Goal: Use online tool/utility: Utilize a website feature to perform a specific function

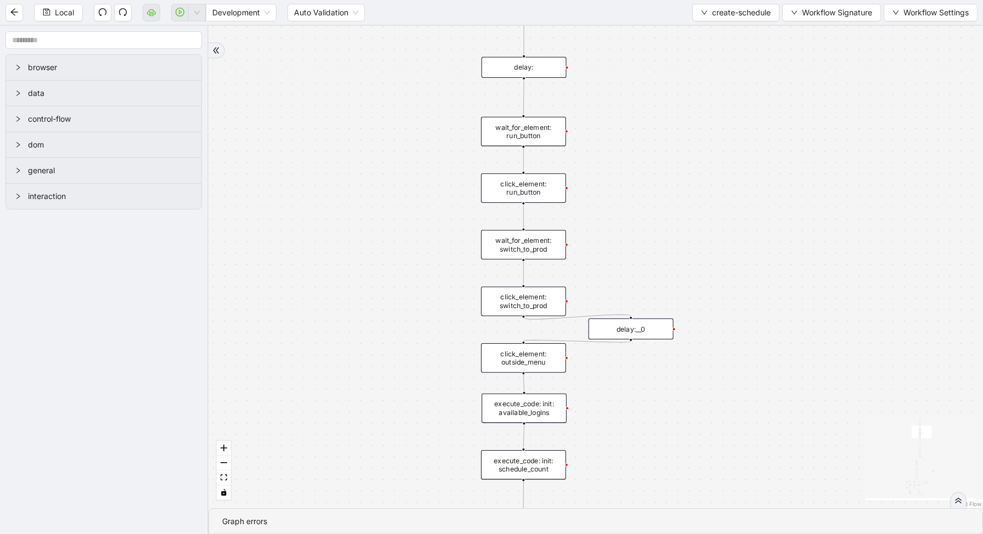
drag, startPoint x: 593, startPoint y: 388, endPoint x: 593, endPoint y: 241, distance: 147.1
click at [593, 241] on div "loopFrom exitFrom fallback enable_retry has_error is_selected fallback create_s…" at bounding box center [596, 267] width 775 height 483
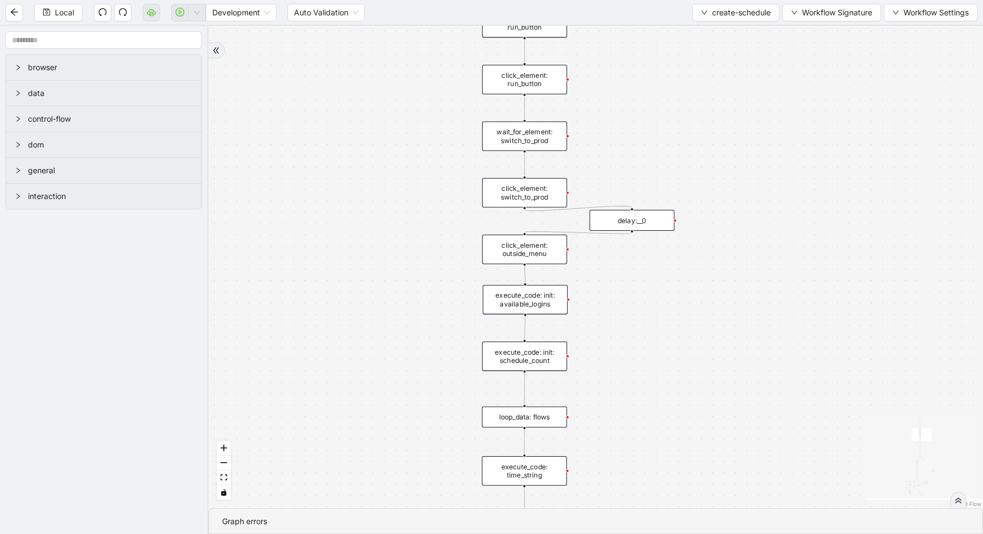
drag, startPoint x: 619, startPoint y: 408, endPoint x: 643, endPoint y: 177, distance: 232.7
click at [641, 181] on div "loopFrom exitFrom fallback enable_retry has_error is_selected fallback create_s…" at bounding box center [596, 267] width 775 height 483
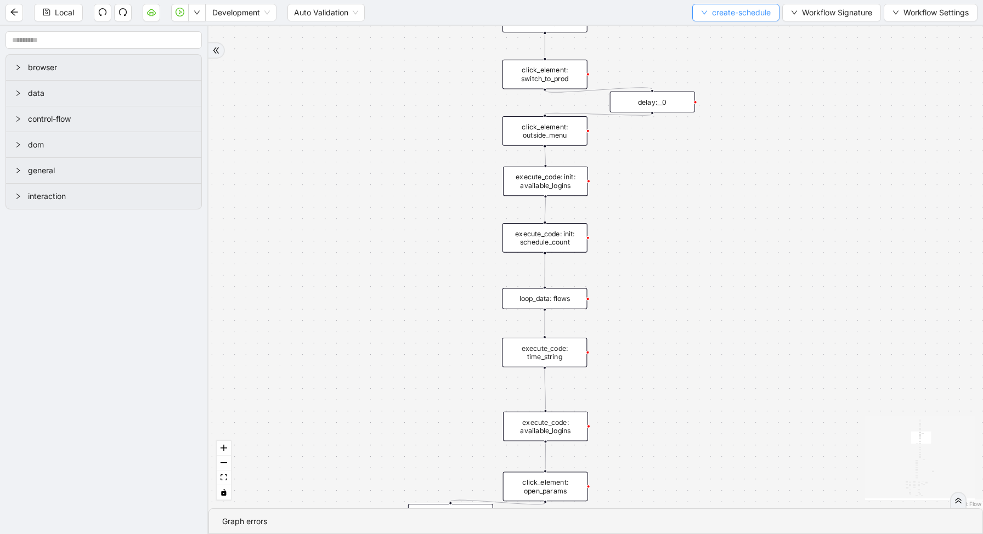
click at [739, 16] on span "create-schedule" at bounding box center [741, 13] width 59 height 12
click at [733, 35] on span "Select" at bounding box center [733, 34] width 70 height 12
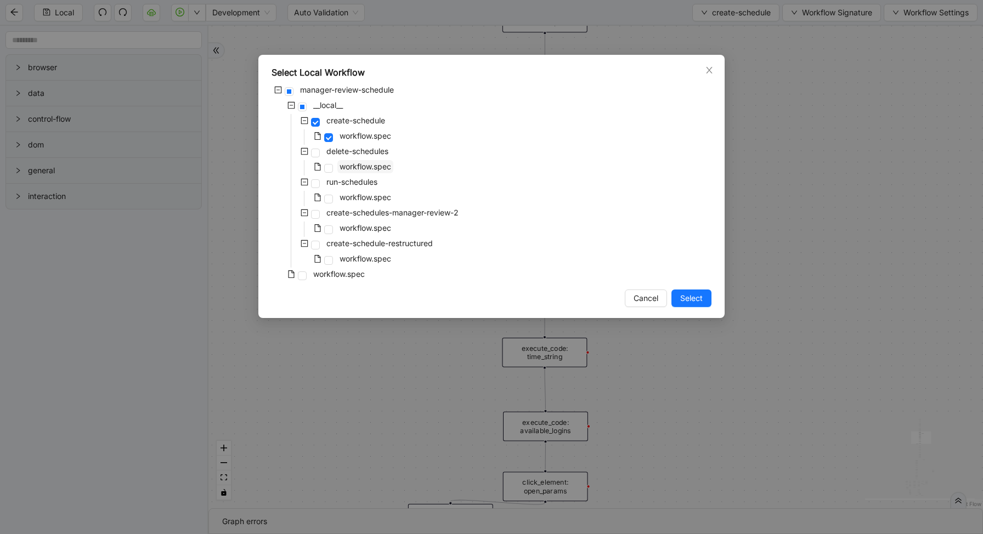
click at [351, 164] on span "workflow.spec" at bounding box center [366, 166] width 52 height 9
click at [696, 302] on span "Select" at bounding box center [691, 298] width 22 height 12
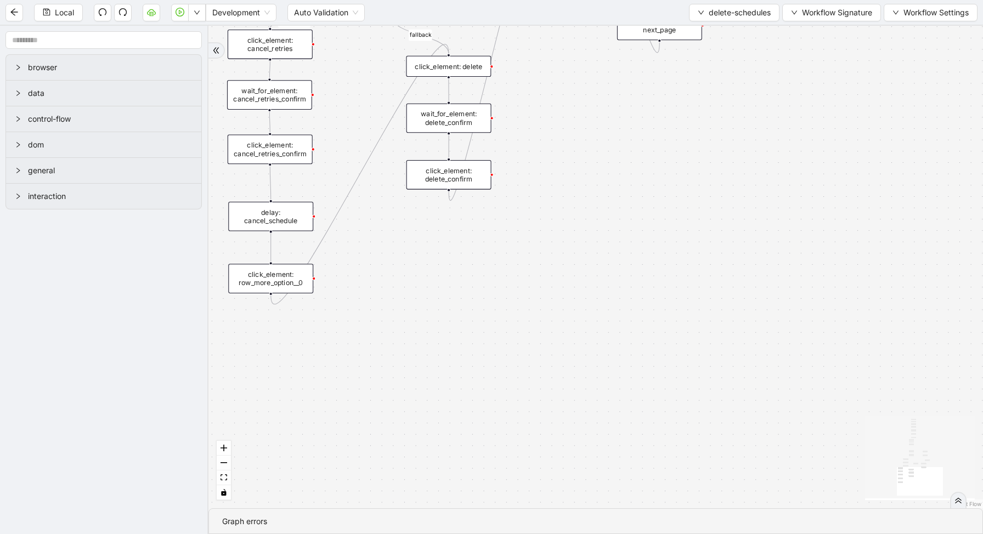
drag, startPoint x: 539, startPoint y: 228, endPoint x: 706, endPoint y: 448, distance: 276.2
click at [705, 444] on div "loopFrom has_cancel fallback is_required_schedule has_next_row fallback has_nex…" at bounding box center [596, 267] width 775 height 483
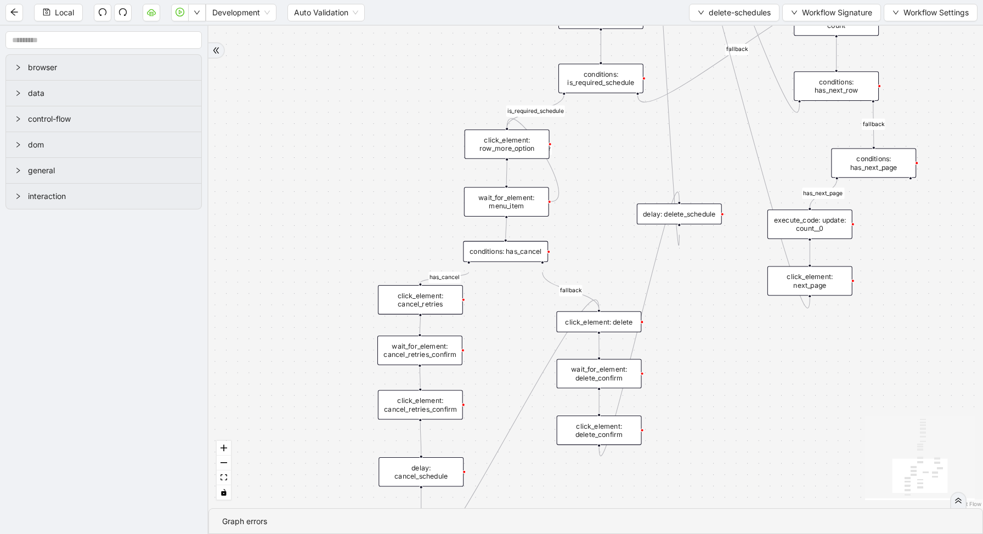
drag, startPoint x: 599, startPoint y: 97, endPoint x: 574, endPoint y: 182, distance: 88.4
click at [576, 185] on div "loopFrom has_cancel fallback is_required_schedule has_next_row fallback has_nex…" at bounding box center [596, 267] width 775 height 483
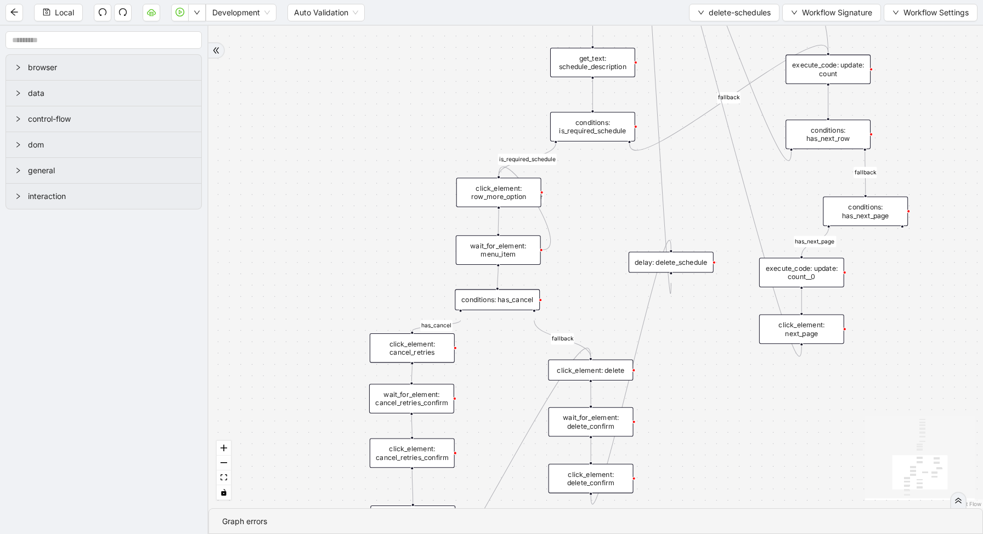
click at [587, 127] on div "conditions: is_required_schedule" at bounding box center [592, 127] width 85 height 30
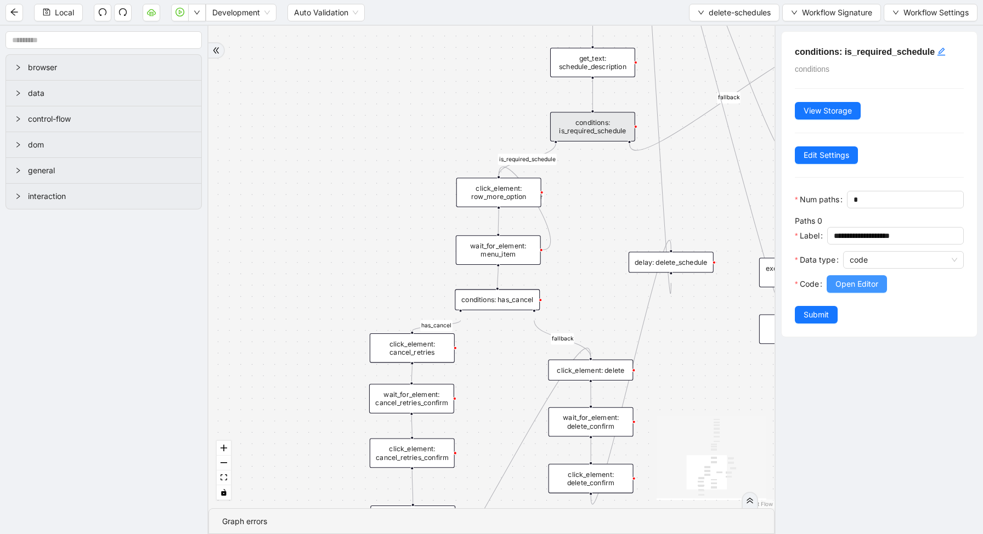
click at [860, 280] on span "Open Editor" at bounding box center [857, 284] width 43 height 12
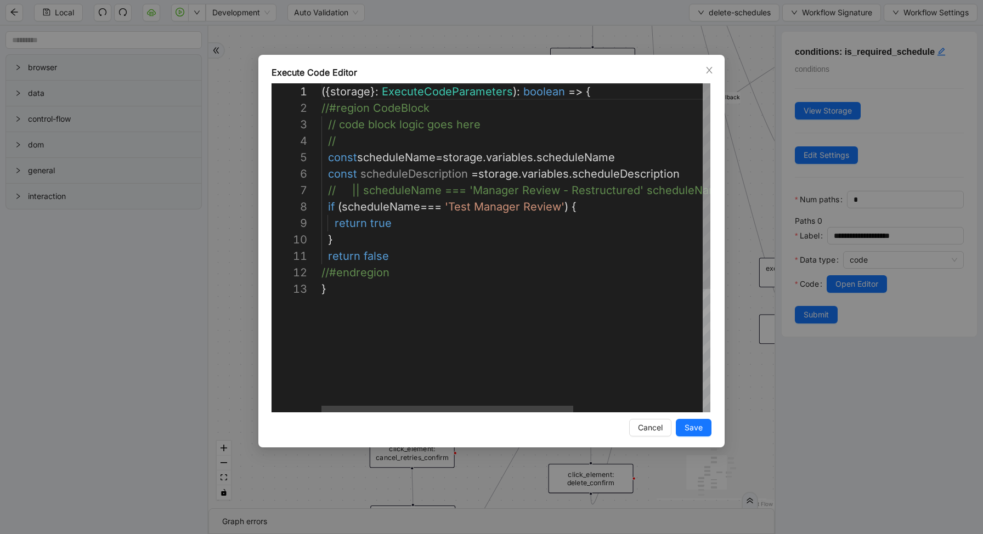
click at [565, 205] on div "({ storage }: ExecuteCodeParameters ): boolean => { //#region CodeBlock // code…" at bounding box center [616, 346] width 589 height 527
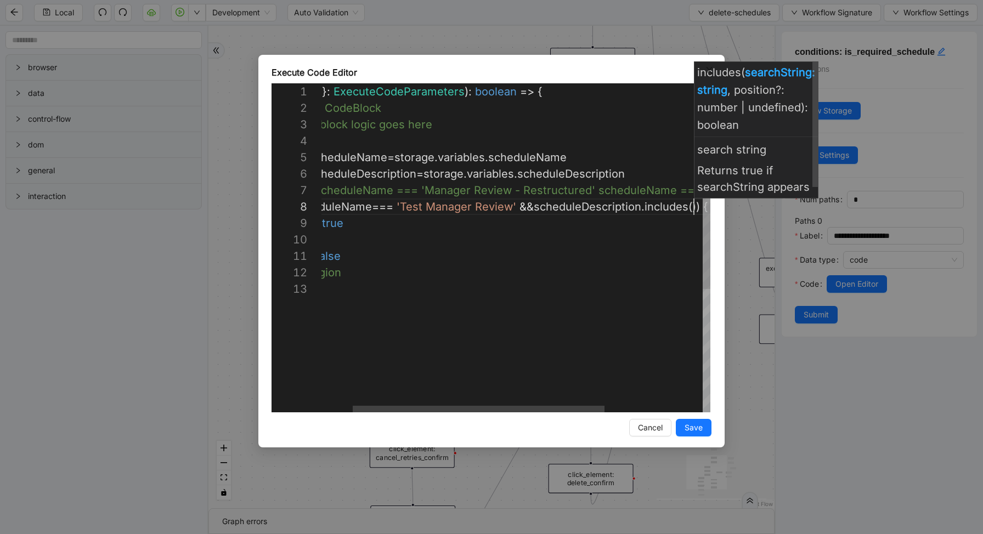
scroll to position [115, 424]
click at [657, 274] on div "({ storage }: ExecuteCodeParameters ): boolean => { //#region CodeBlock // code…" at bounding box center [564, 346] width 589 height 527
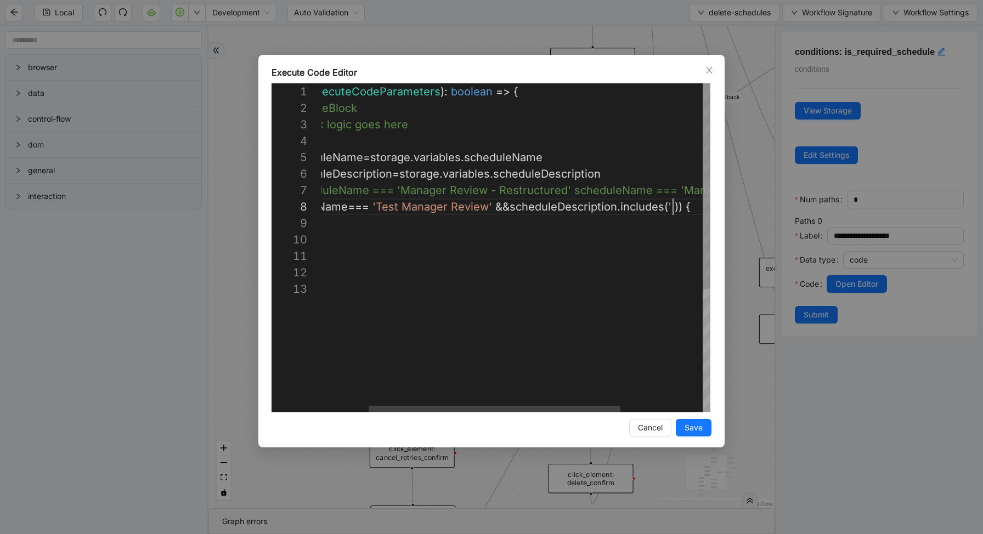
click at [673, 206] on div "({ storage }: ExecuteCodeParameters ): boolean => { //#region CodeBlock // code…" at bounding box center [543, 346] width 589 height 527
type textarea "**********"
click at [694, 427] on span "Save" at bounding box center [694, 428] width 18 height 12
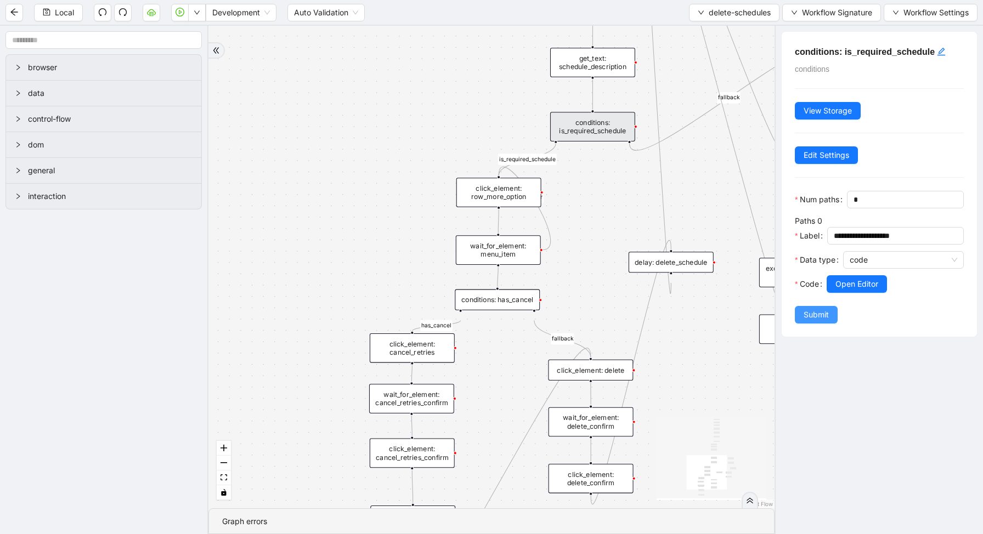
click at [825, 313] on span "Submit" at bounding box center [816, 315] width 25 height 12
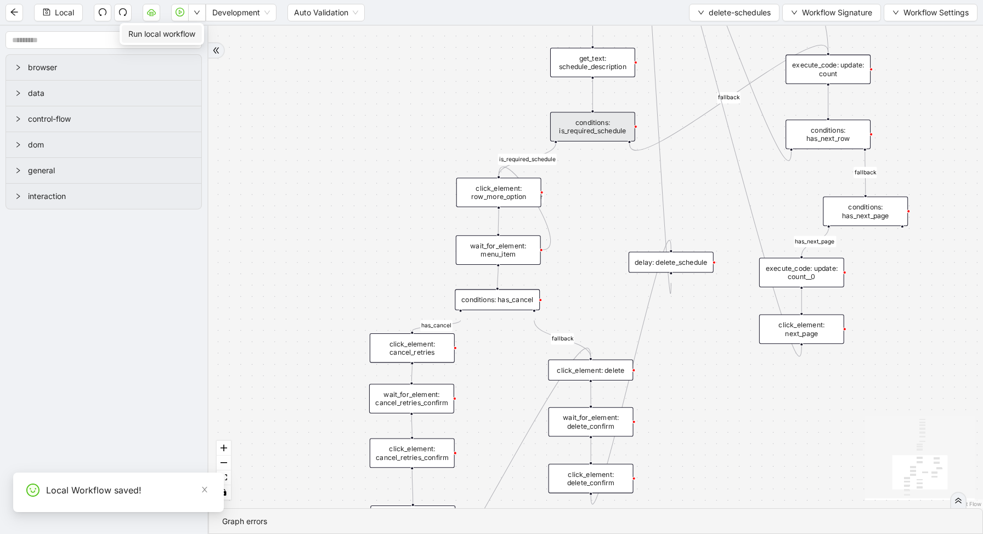
click at [198, 9] on icon "down" at bounding box center [197, 12] width 7 height 7
click at [195, 36] on span "Run local workflow" at bounding box center [161, 34] width 67 height 12
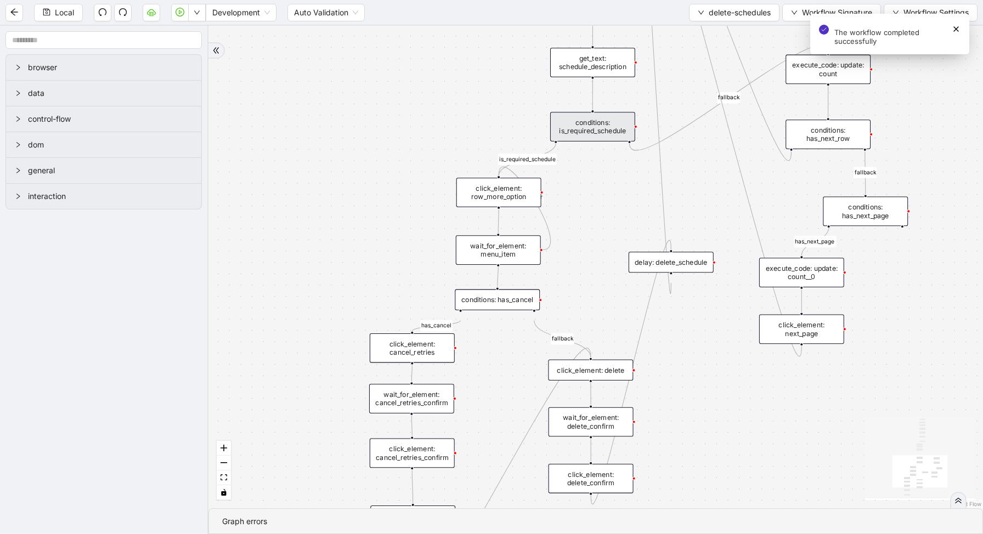
drag, startPoint x: 697, startPoint y: 183, endPoint x: 698, endPoint y: 204, distance: 20.9
click at [698, 204] on div "loopFrom has_cancel fallback is_required_schedule has_next_row fallback has_nex…" at bounding box center [596, 267] width 775 height 483
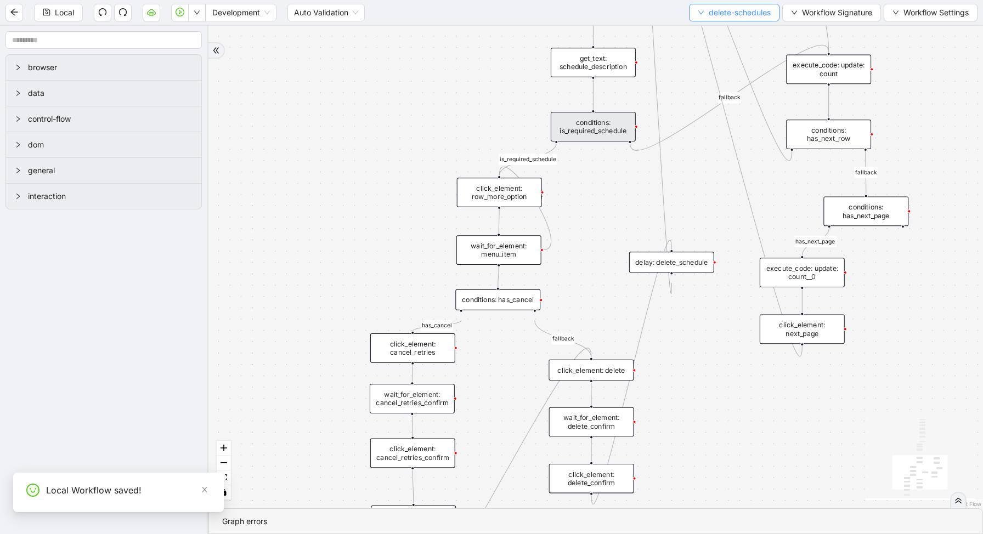
click at [720, 12] on span "delete-schedules" at bounding box center [740, 13] width 62 height 12
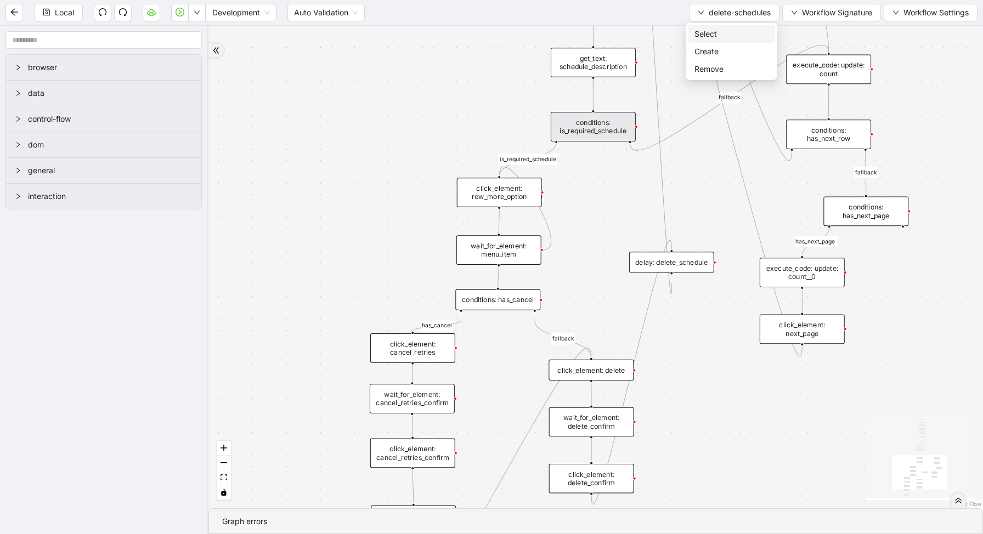
click at [712, 36] on span "Select" at bounding box center [732, 34] width 74 height 12
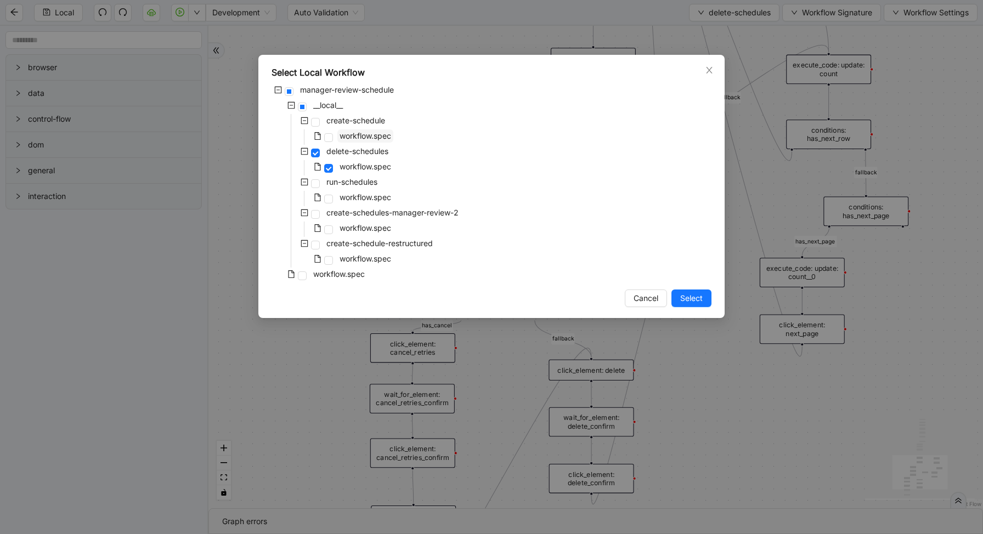
click at [352, 139] on span "workflow.spec" at bounding box center [366, 135] width 52 height 9
click at [688, 296] on span "Select" at bounding box center [691, 298] width 22 height 12
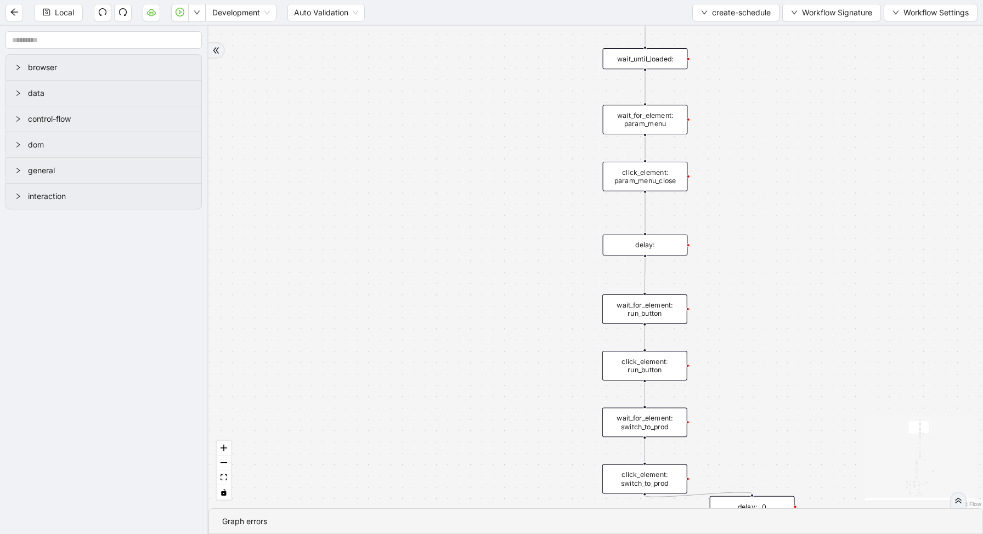
drag, startPoint x: 777, startPoint y: 193, endPoint x: 708, endPoint y: 343, distance: 165.2
click at [709, 343] on div "loopFrom exitFrom fallback enable_retry has_error is_selected fallback create_s…" at bounding box center [596, 267] width 775 height 483
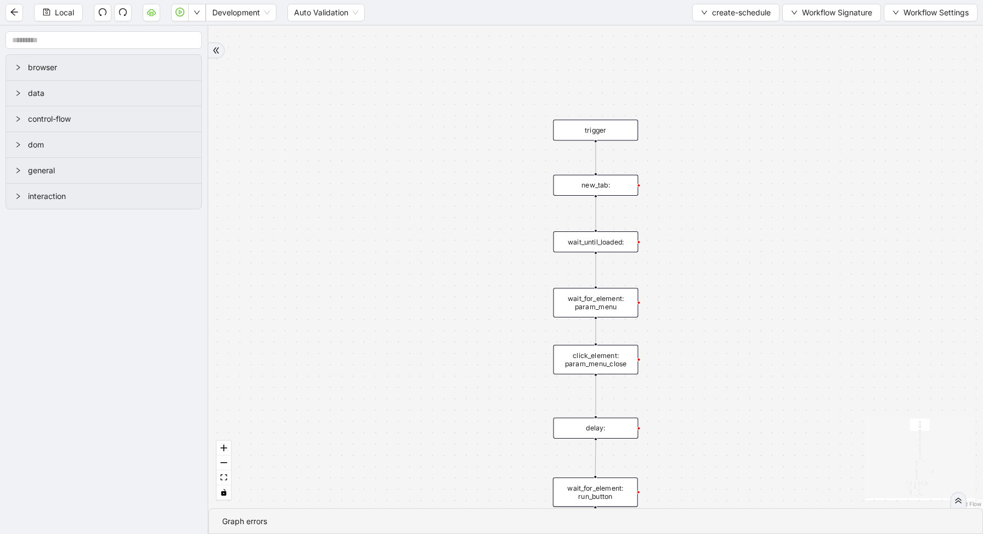
drag, startPoint x: 700, startPoint y: 80, endPoint x: 754, endPoint y: -80, distance: 168.8
click at [754, 0] on html "Local Development Auto Validation create-schedule Workflow Signature Workflow S…" at bounding box center [491, 267] width 983 height 534
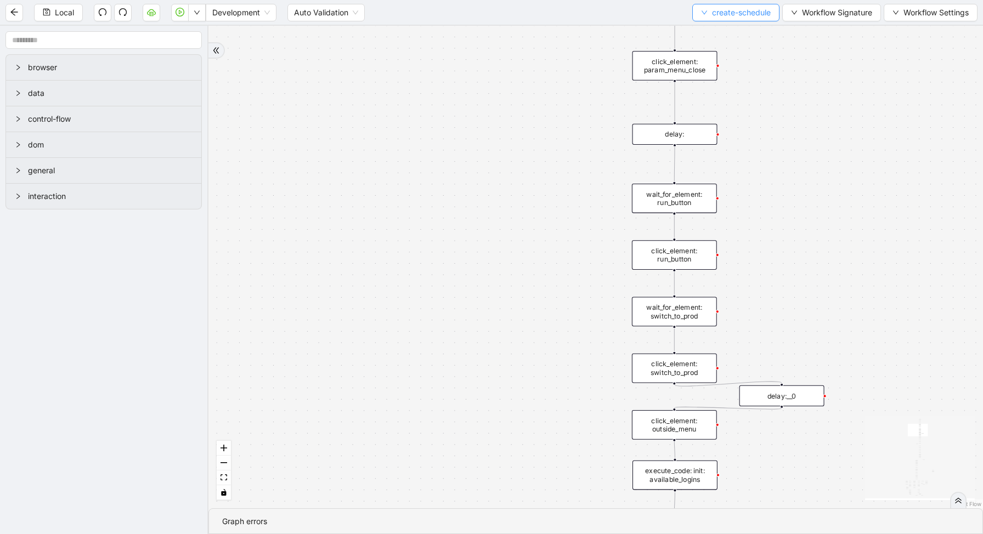
drag, startPoint x: 797, startPoint y: 239, endPoint x: 771, endPoint y: 18, distance: 222.1
click at [773, 26] on div "loopFrom exitFrom fallback enable_retry has_error is_selected fallback create_s…" at bounding box center [596, 267] width 775 height 483
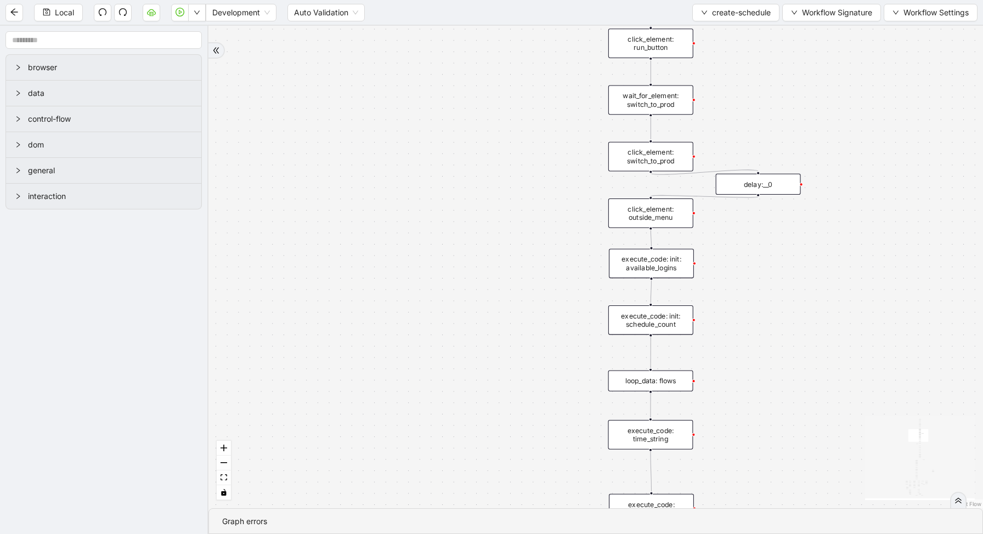
drag, startPoint x: 742, startPoint y: 281, endPoint x: 733, endPoint y: 134, distance: 147.3
click at [734, 140] on div "loopFrom exitFrom fallback enable_retry has_error is_selected fallback create_s…" at bounding box center [596, 267] width 775 height 483
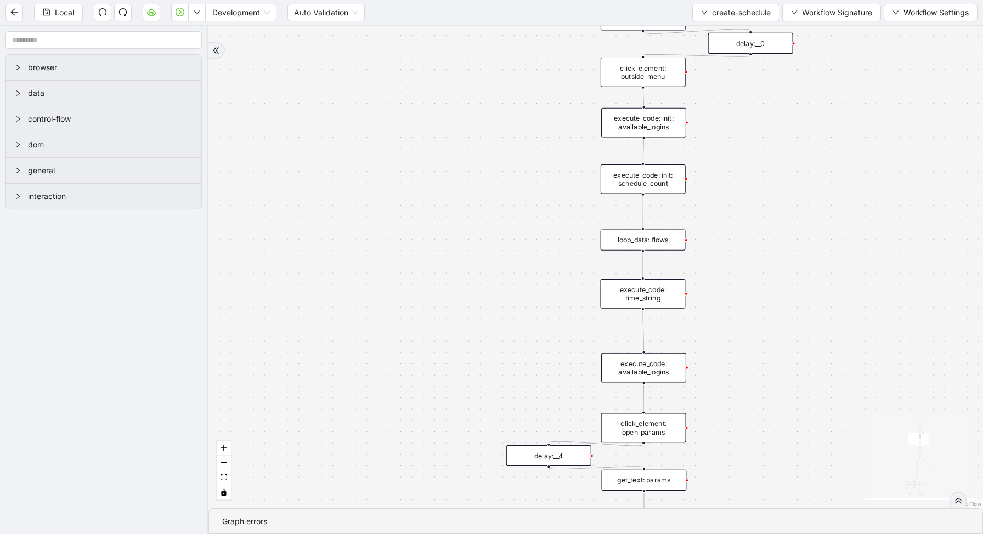
click at [650, 239] on div "loop_data: flows" at bounding box center [643, 240] width 85 height 21
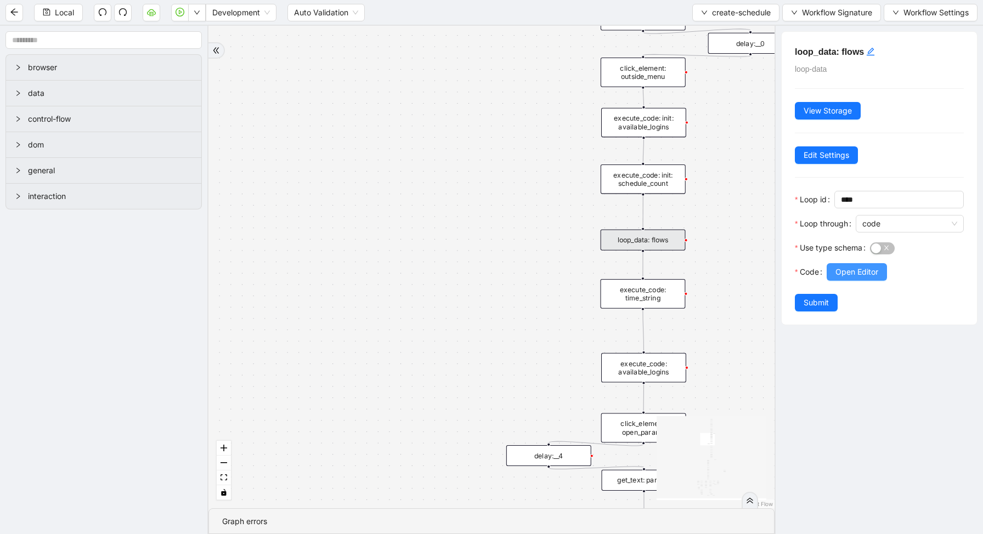
click at [861, 272] on span "Open Editor" at bounding box center [857, 272] width 43 height 12
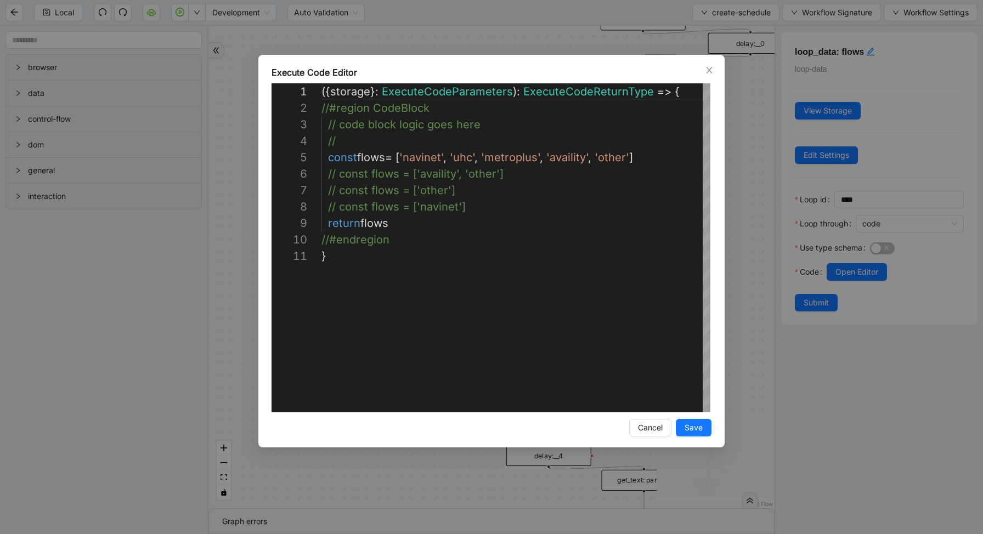
scroll to position [165, 0]
click at [530, 181] on div "( { storage } : ExecuteCodeParameters ): ExecuteCodeReturnType => { //#region C…" at bounding box center [517, 330] width 391 height 494
click at [527, 189] on div "( { storage } : ExecuteCodeParameters ): ExecuteCodeReturnType => { //#region C…" at bounding box center [517, 330] width 391 height 494
click at [668, 161] on div "( { storage } : ExecuteCodeParameters ): ExecuteCodeReturnType => { //#region C…" at bounding box center [517, 330] width 391 height 494
type textarea "**********"
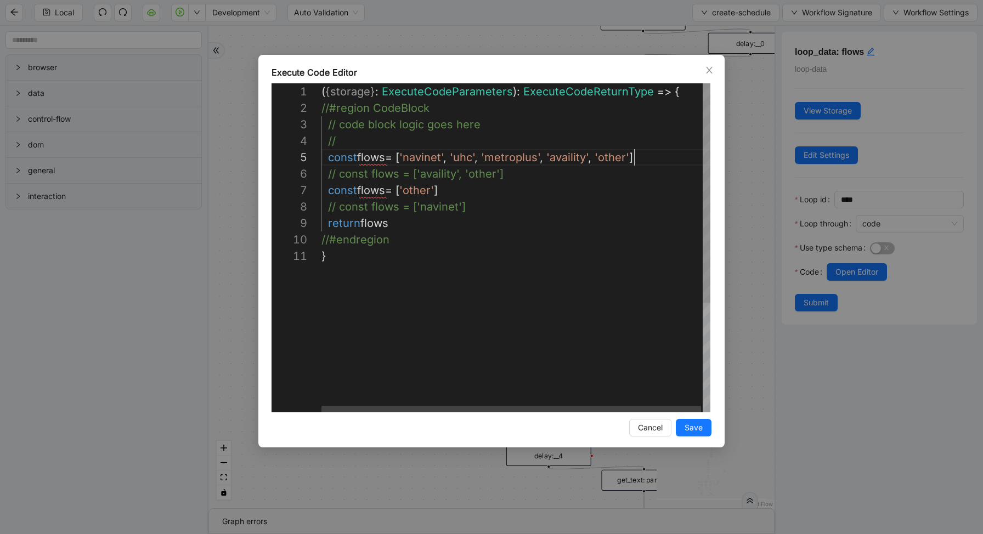
scroll to position [66, 324]
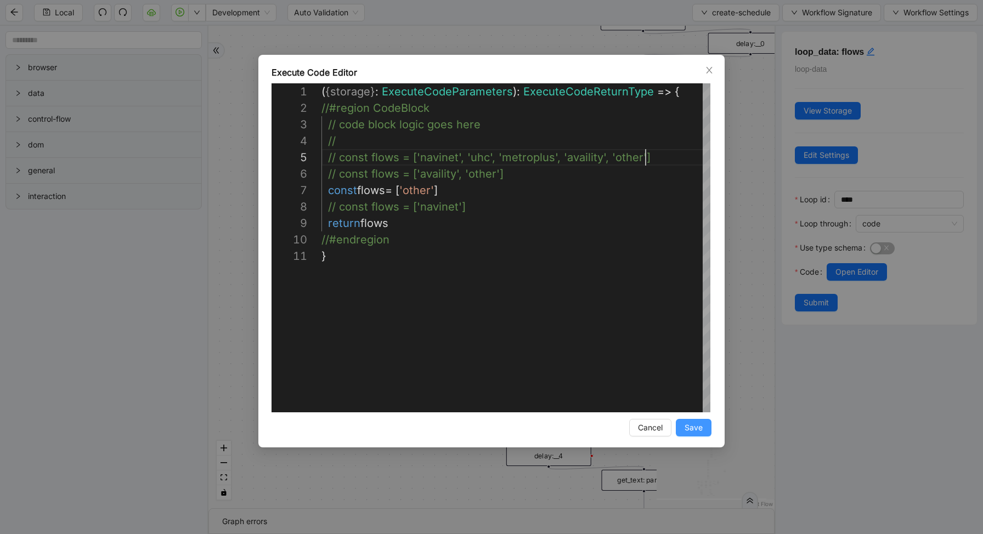
click at [697, 426] on span "Save" at bounding box center [694, 428] width 18 height 12
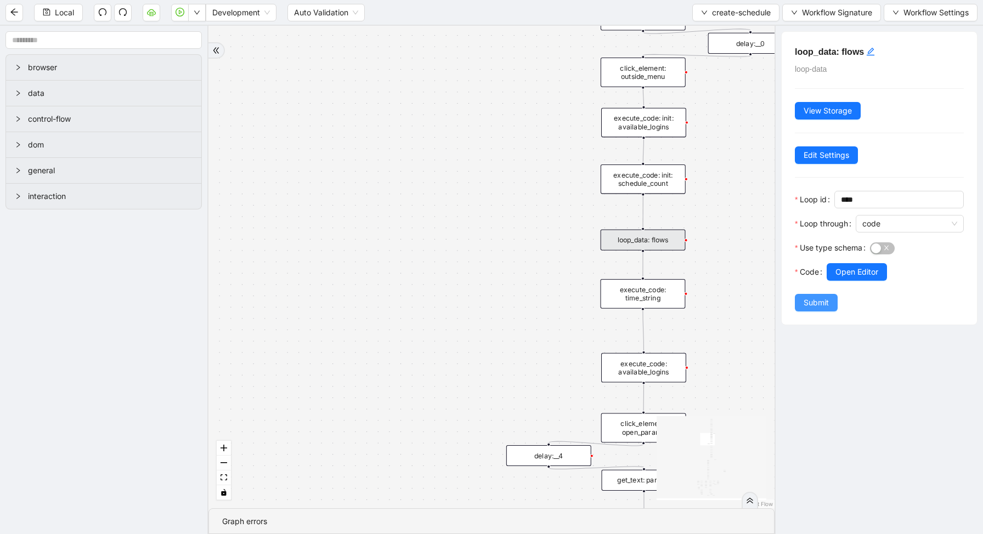
click at [822, 301] on span "Submit" at bounding box center [816, 303] width 25 height 12
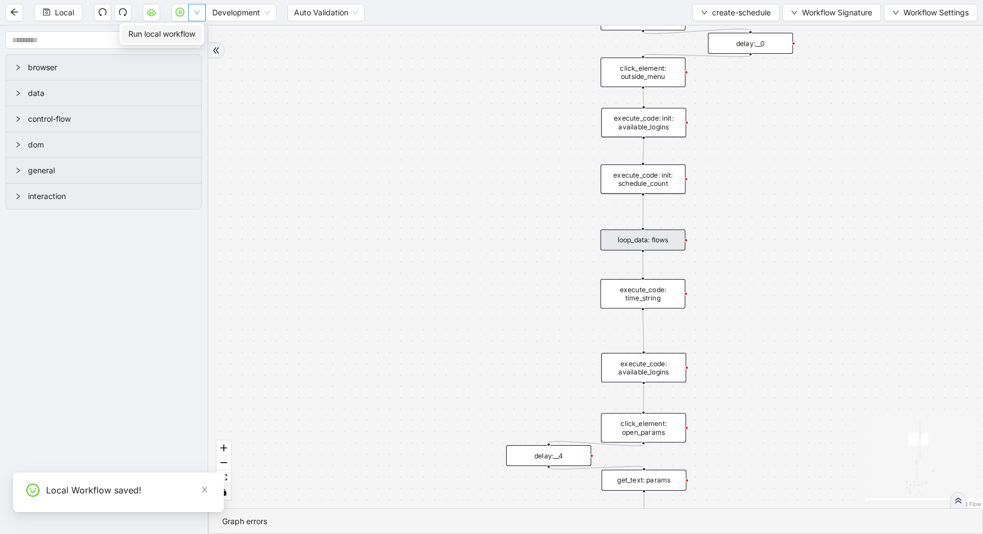
click at [198, 9] on icon "down" at bounding box center [197, 12] width 7 height 7
click at [195, 35] on span "Run local workflow" at bounding box center [161, 34] width 67 height 12
